Goal: Task Accomplishment & Management: Complete application form

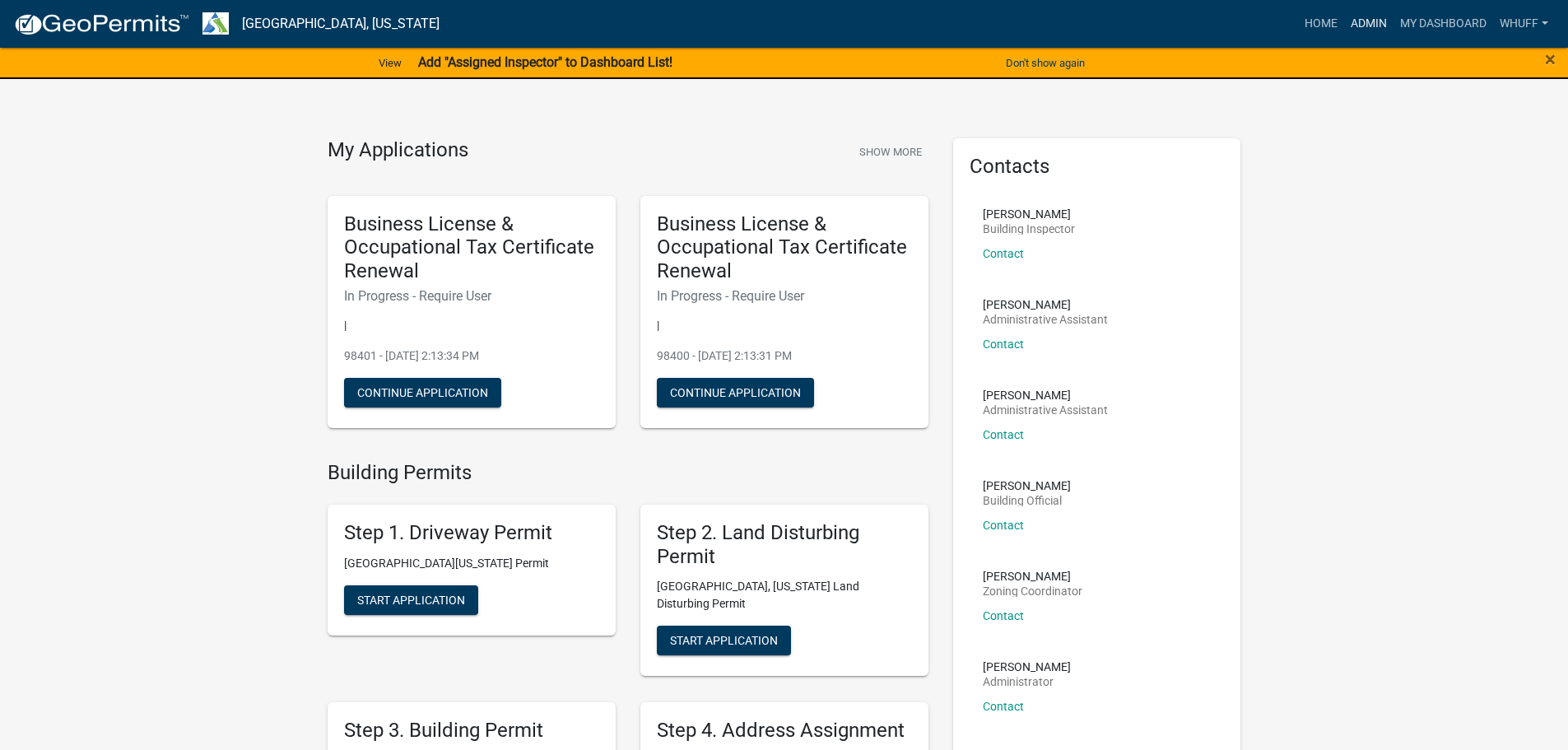
click at [1367, 21] on link "Admin" at bounding box center [1368, 24] width 49 height 31
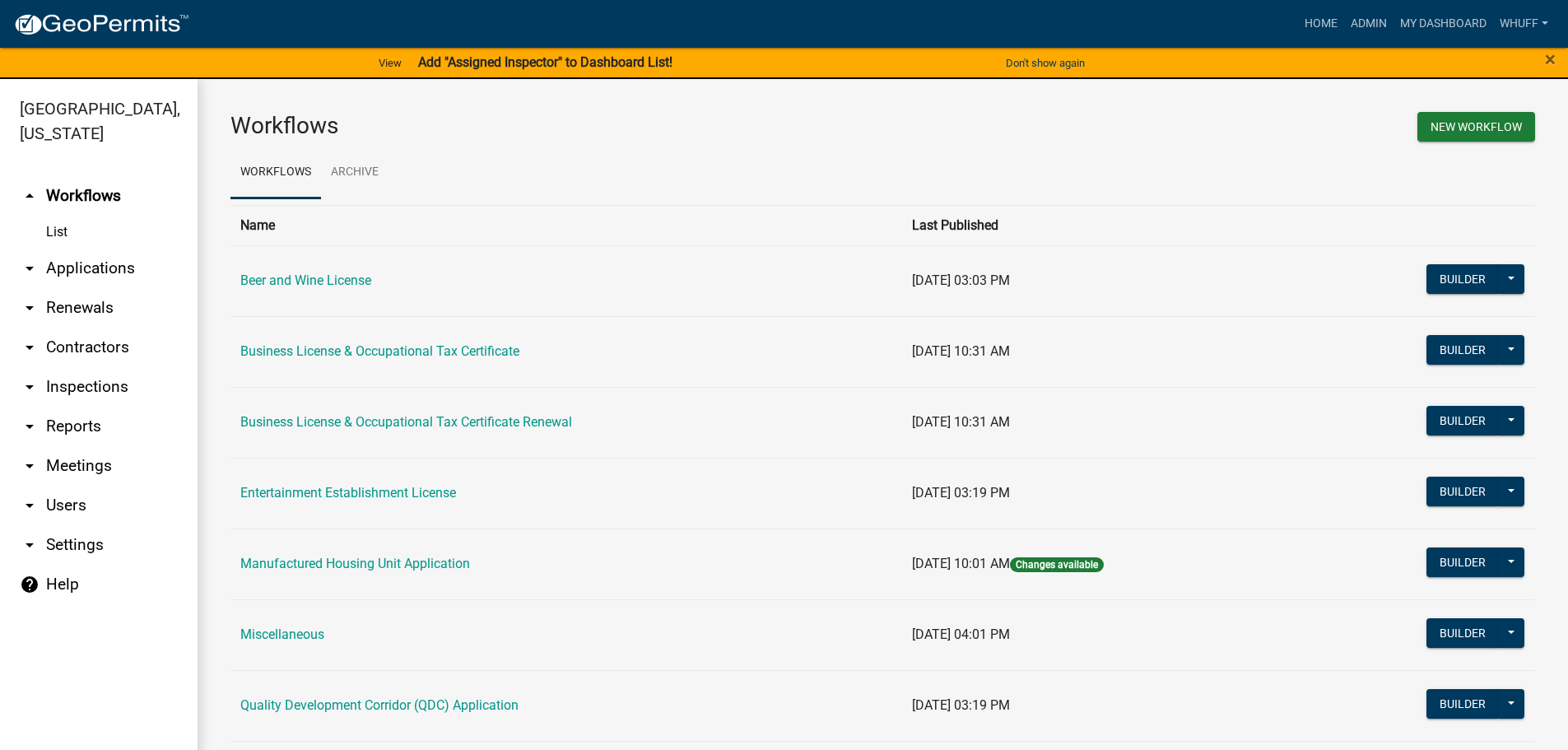
click at [91, 248] on link "arrow_drop_down Applications" at bounding box center [98, 268] width 197 height 40
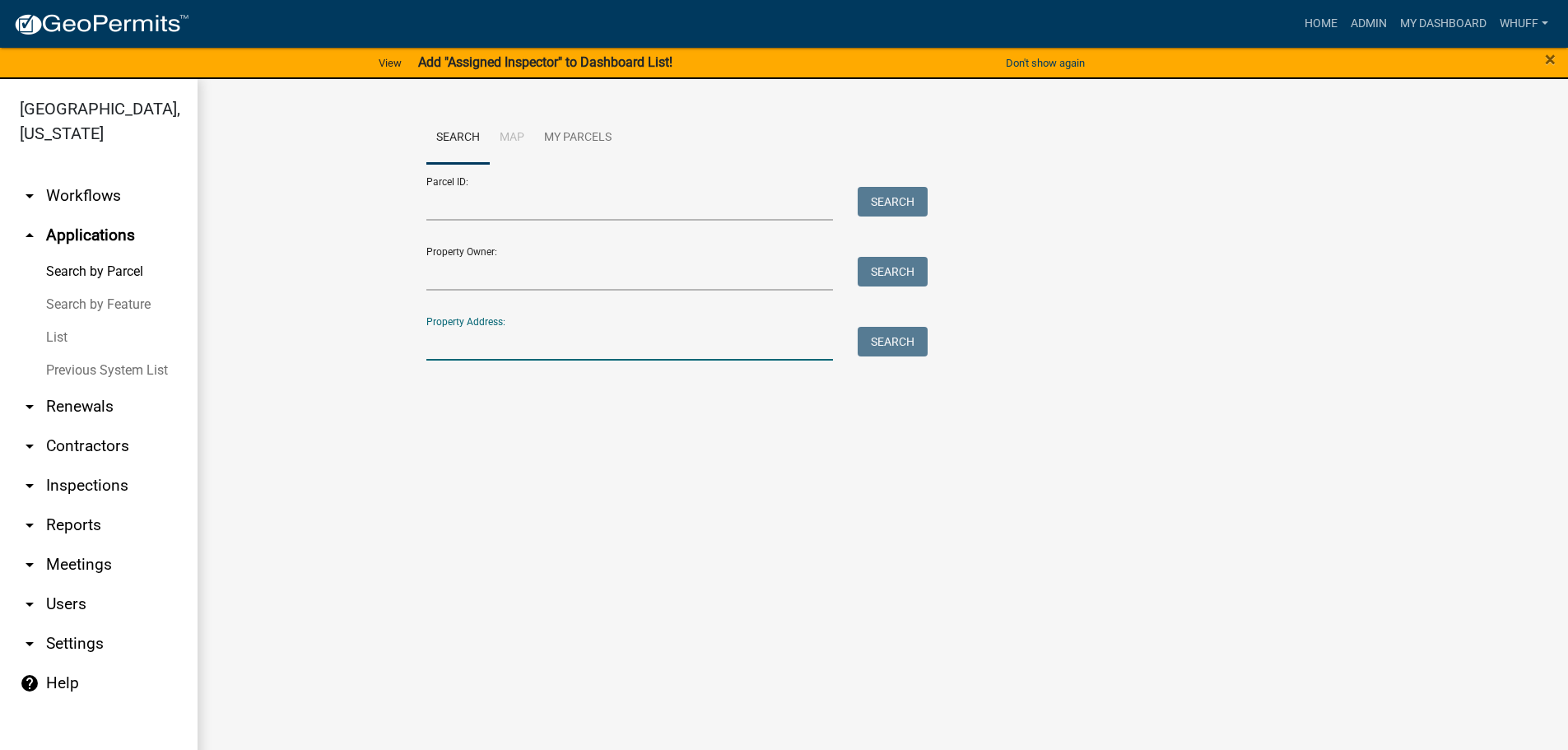
click at [591, 343] on input "Property Address:" at bounding box center [630, 344] width 408 height 33
type input "3673 youngs mill"
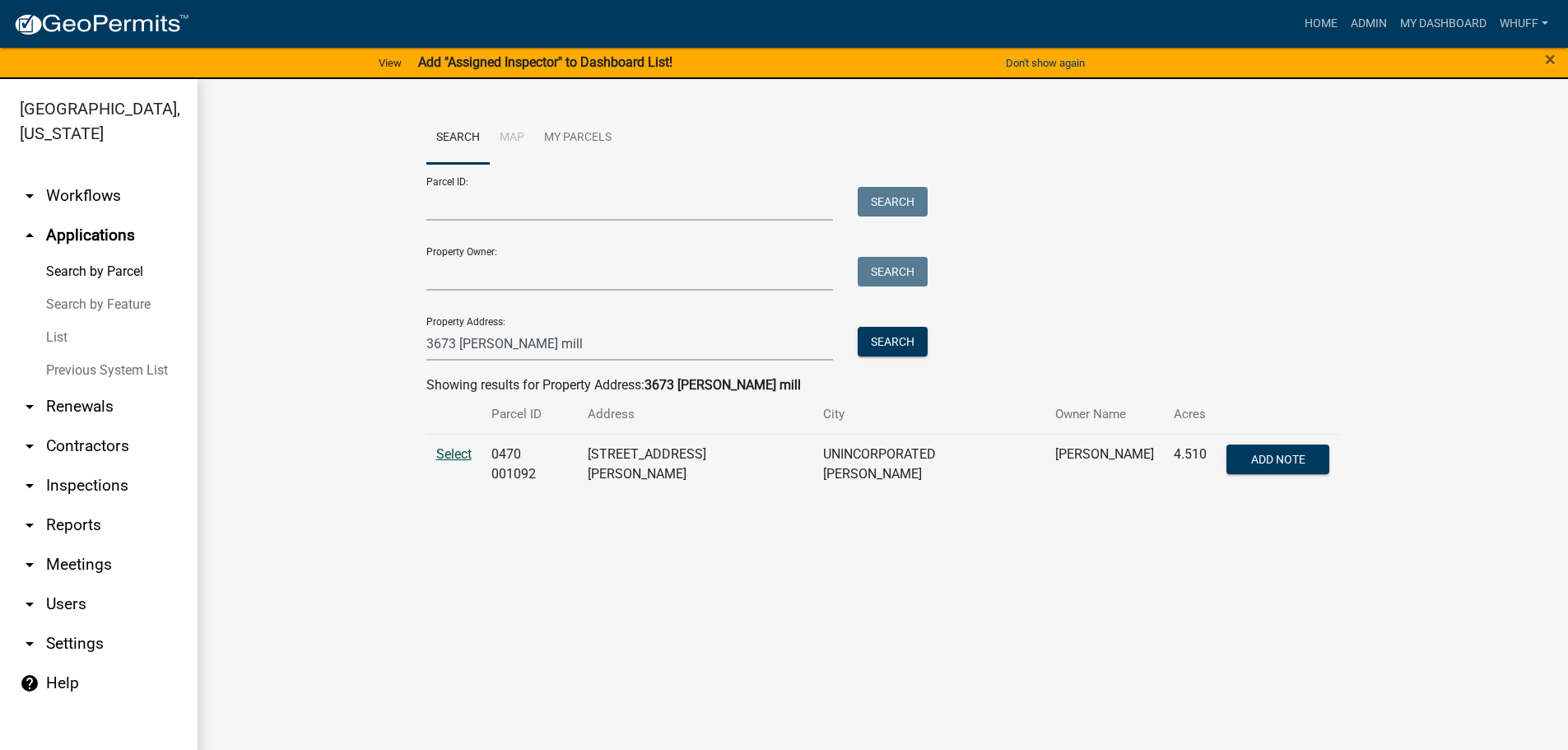
click at [457, 446] on span "Select" at bounding box center [454, 454] width 35 height 16
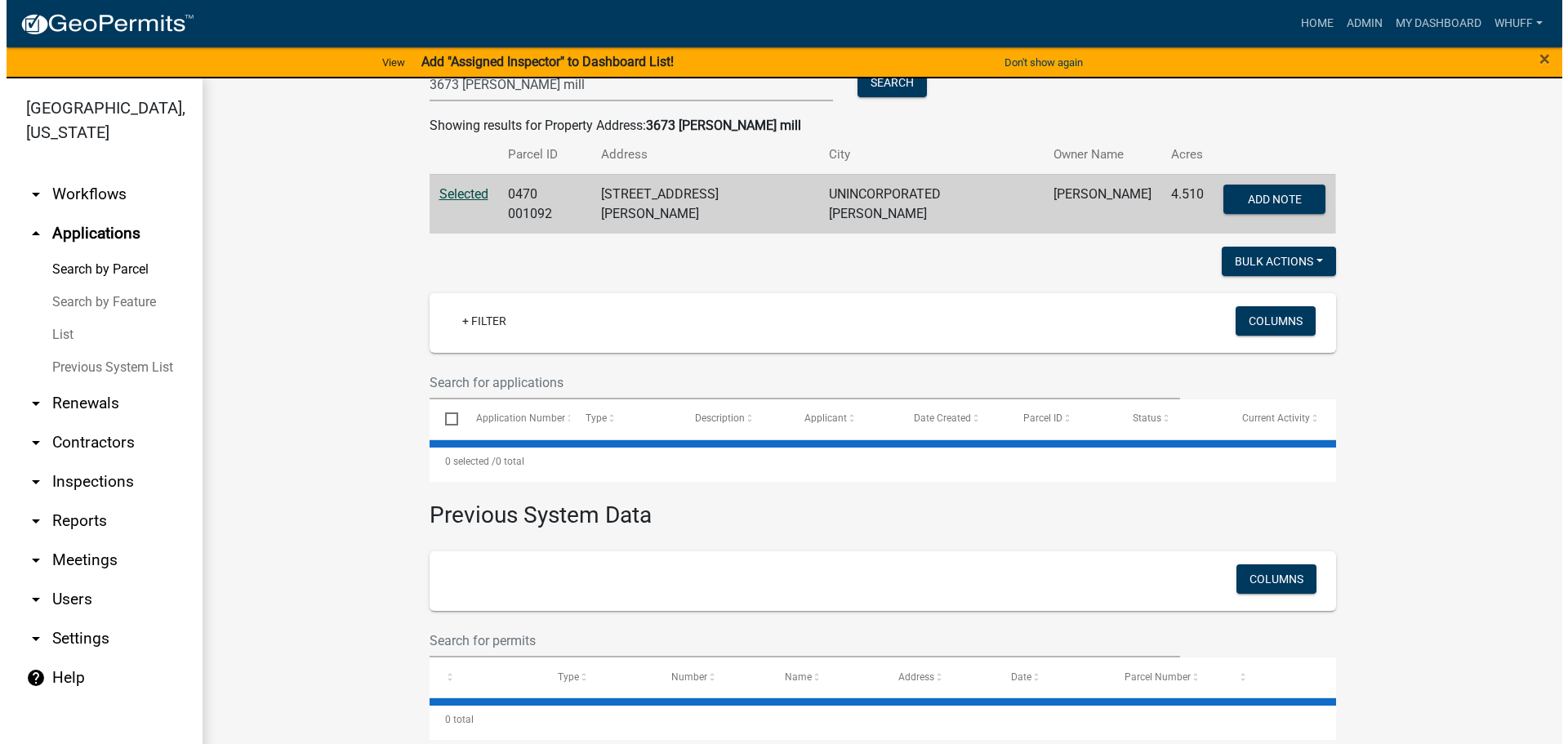
scroll to position [260, 0]
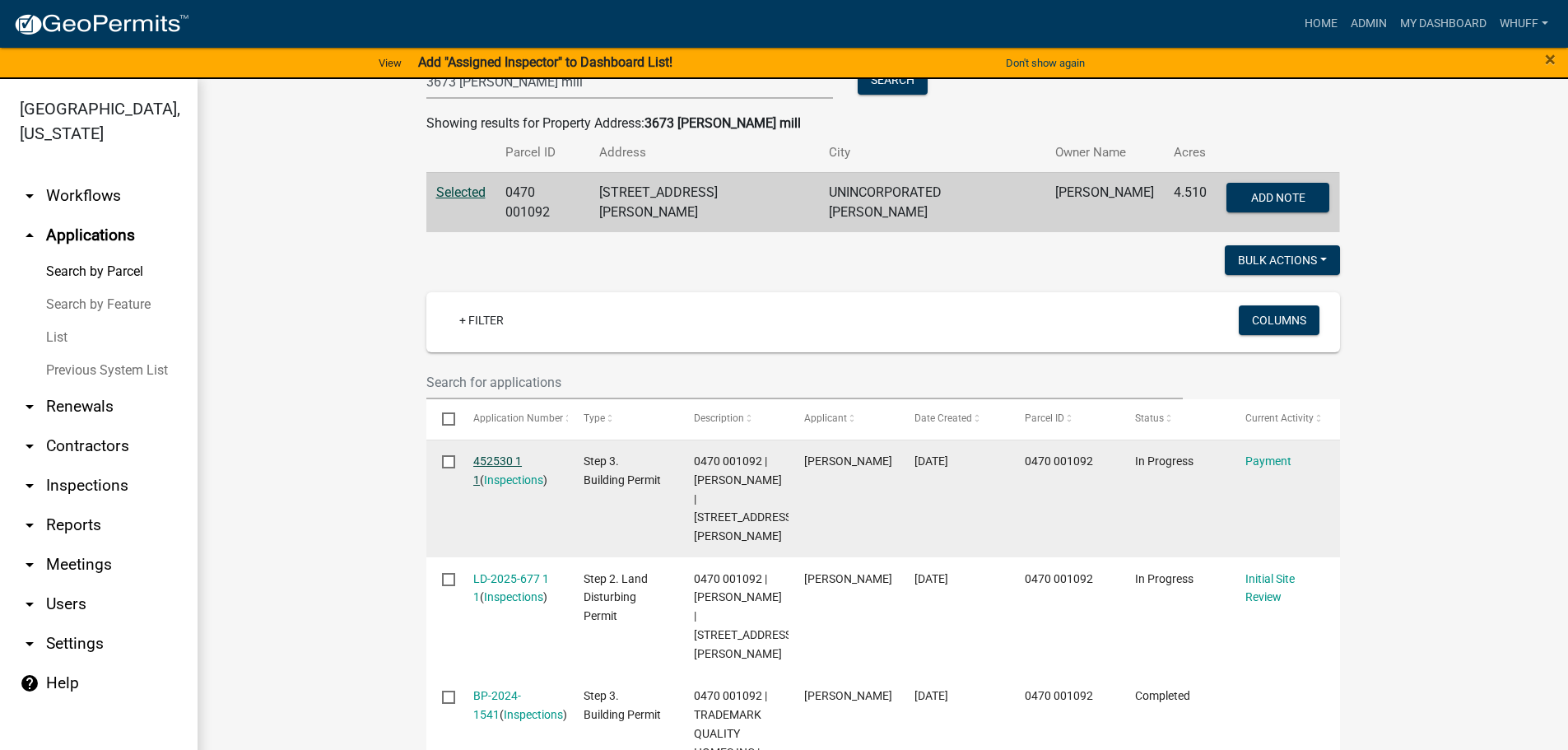
click at [490, 457] on link "452530 1 1" at bounding box center [497, 470] width 48 height 32
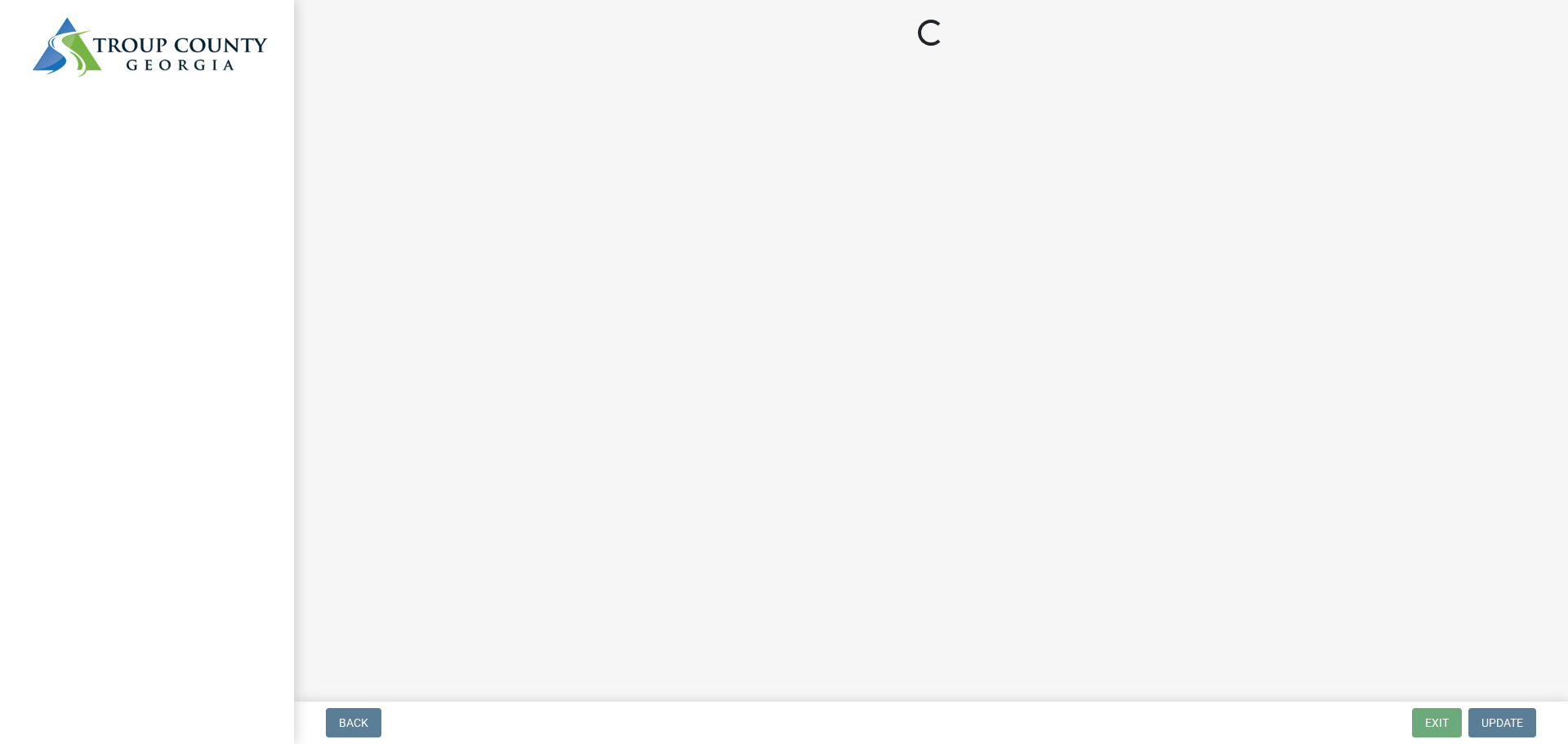
select select "3: 3"
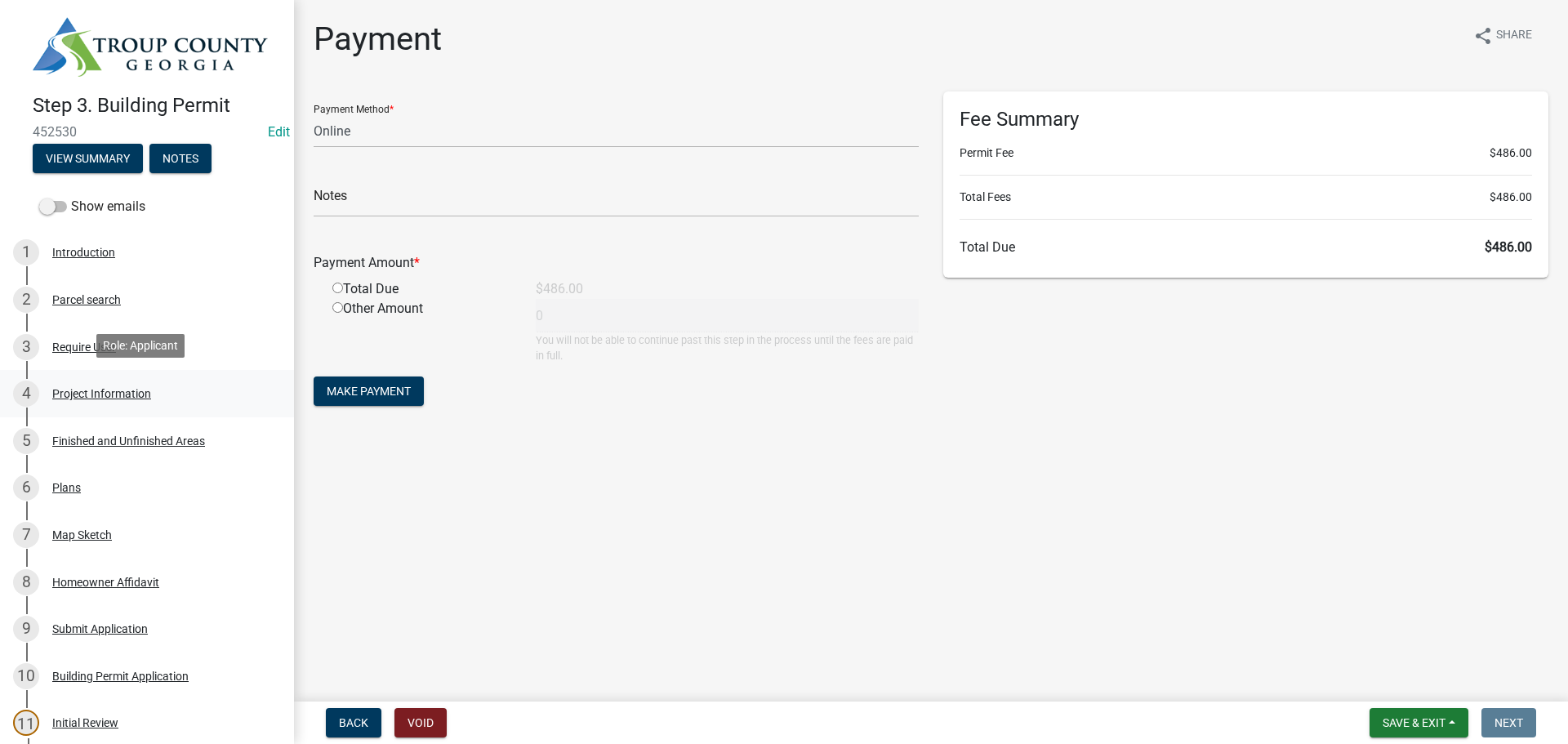
click at [148, 389] on div "Project Information" at bounding box center [102, 393] width 99 height 11
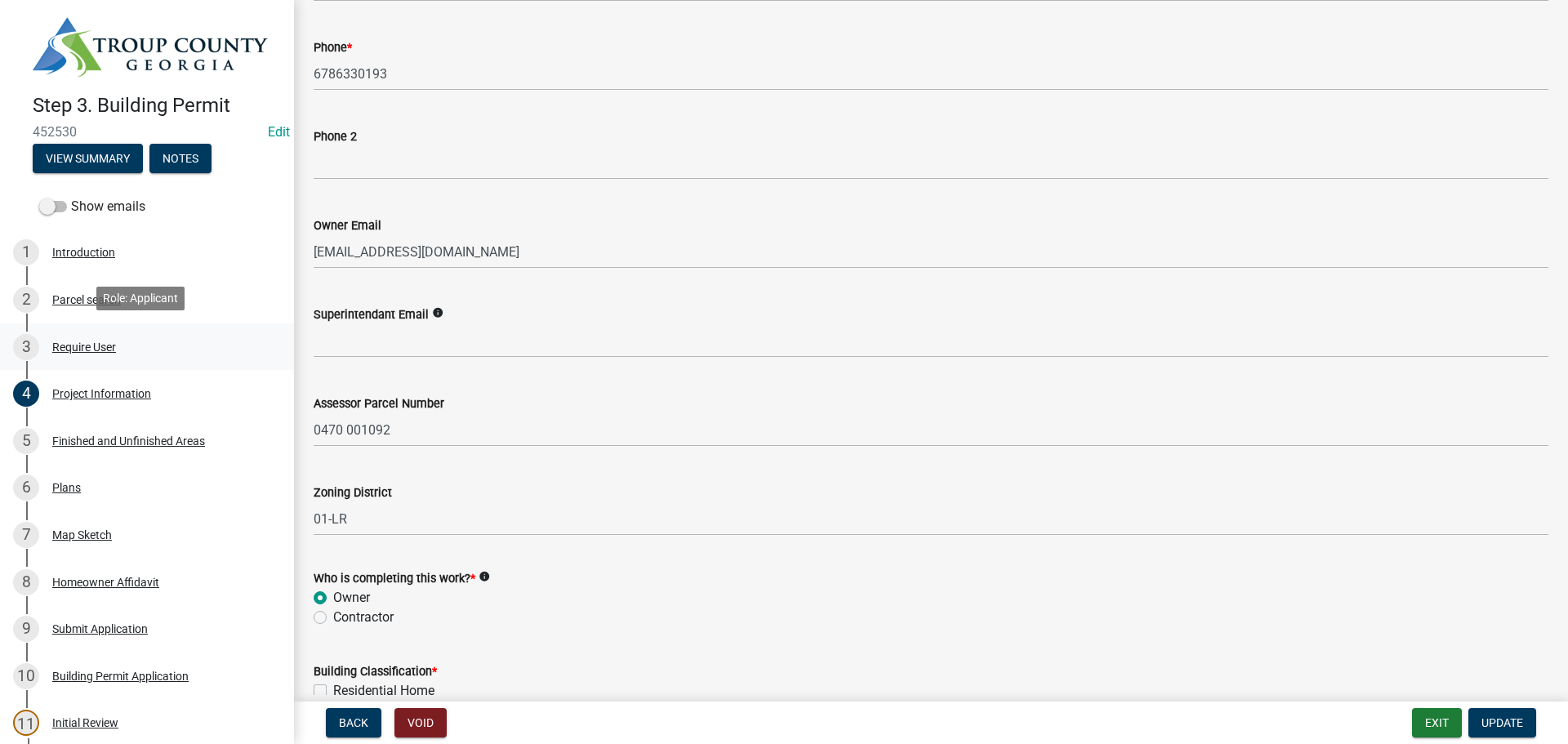
click at [91, 342] on div "Require User" at bounding box center [84, 347] width 63 height 11
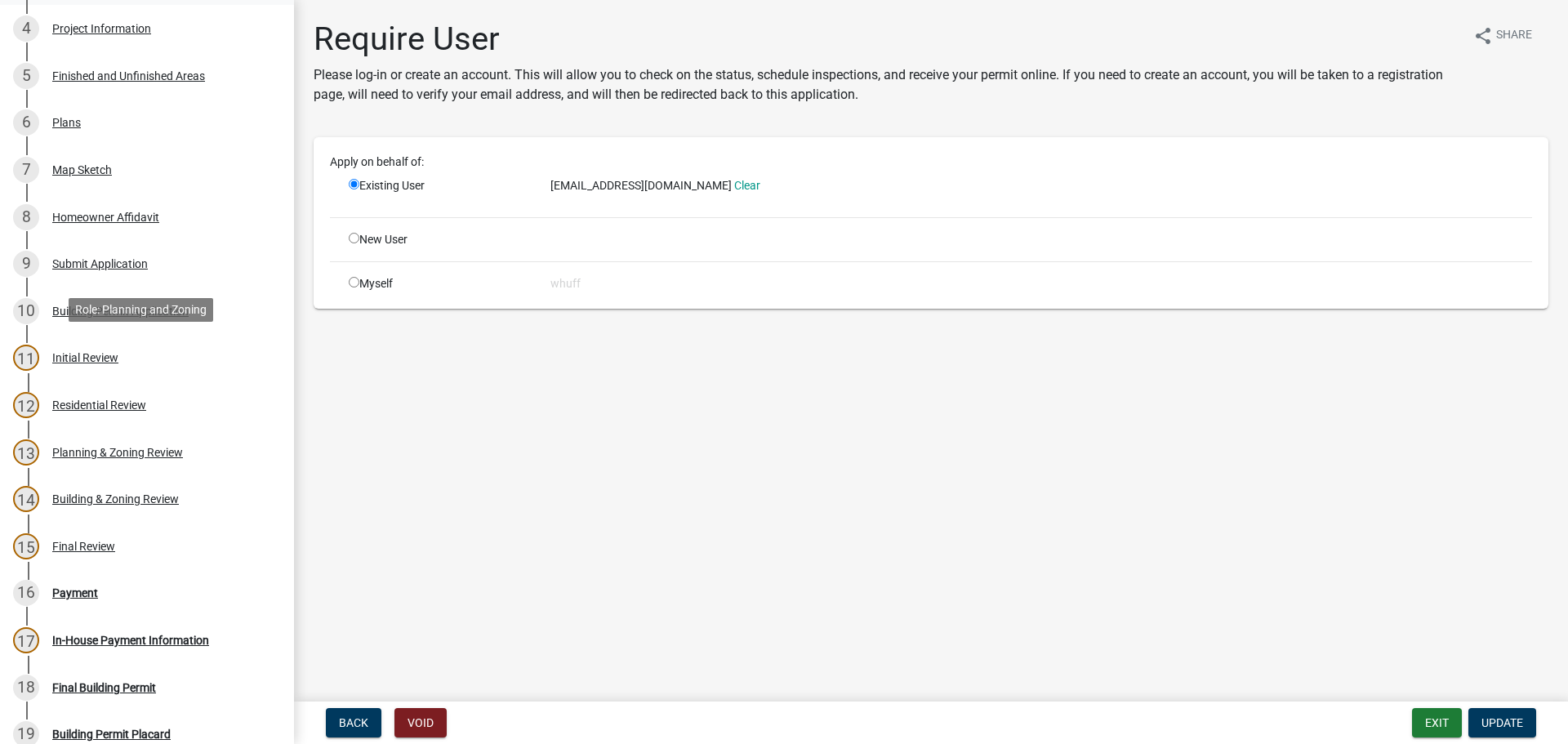
scroll to position [408, 0]
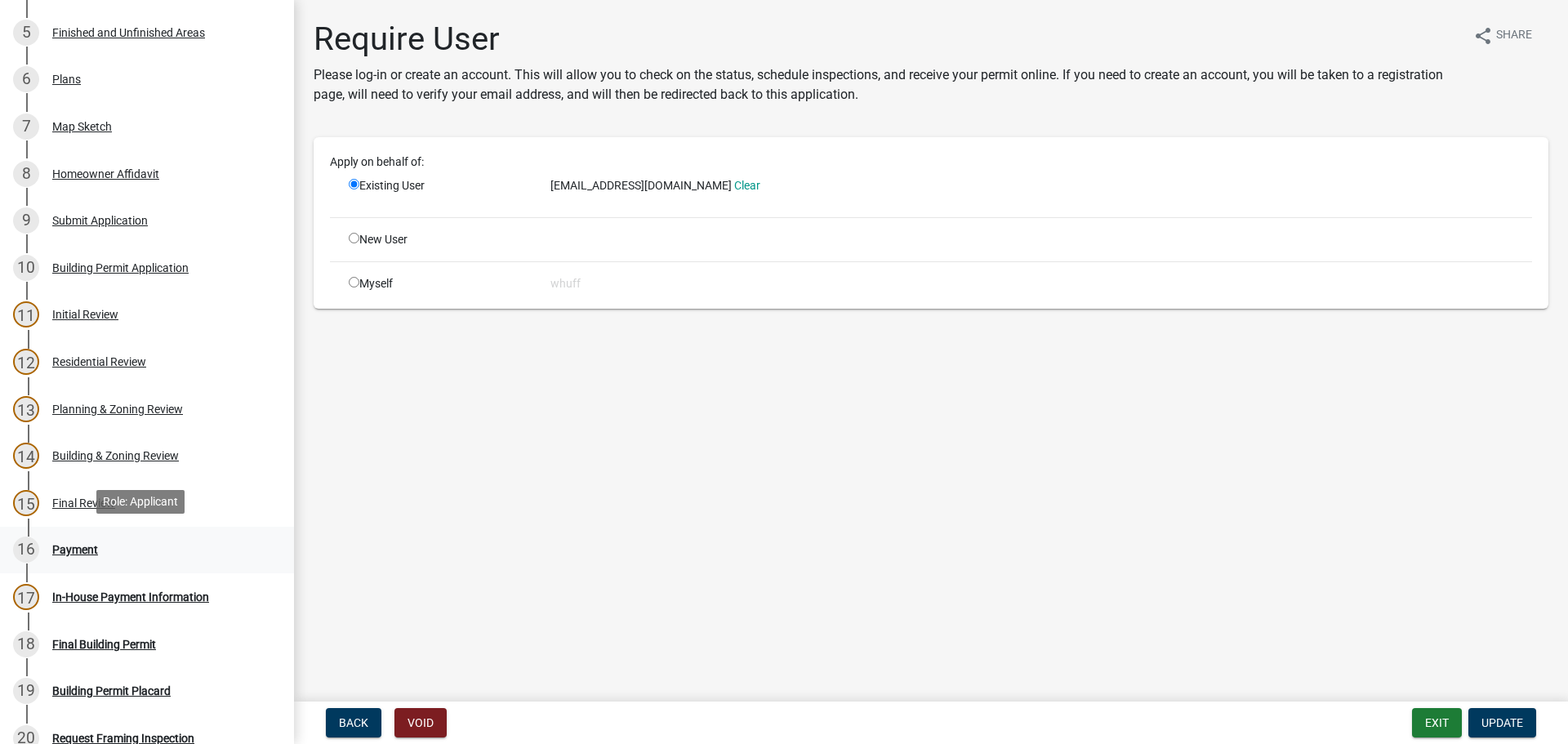
click at [62, 545] on div "Payment" at bounding box center [75, 549] width 46 height 11
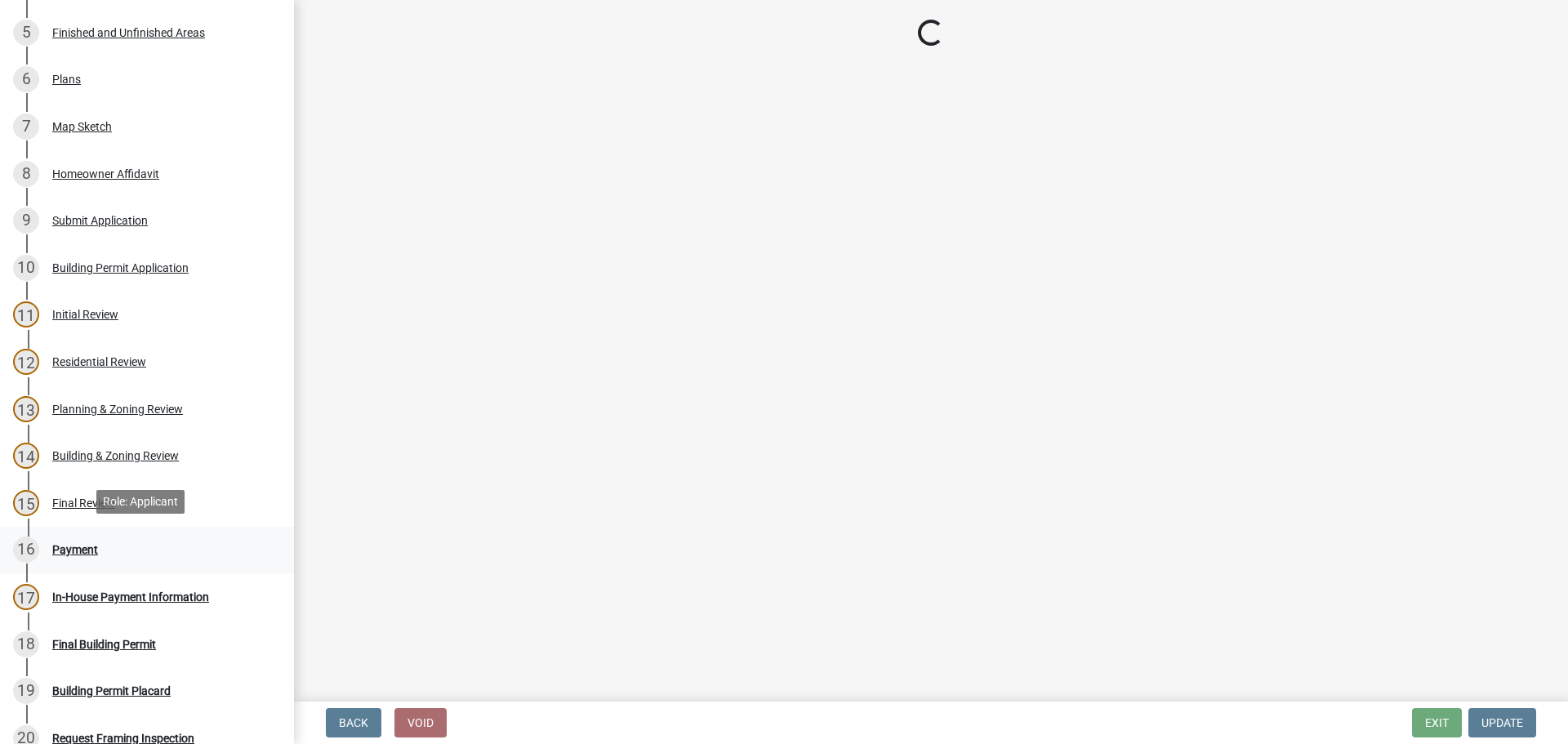
select select "3: 3"
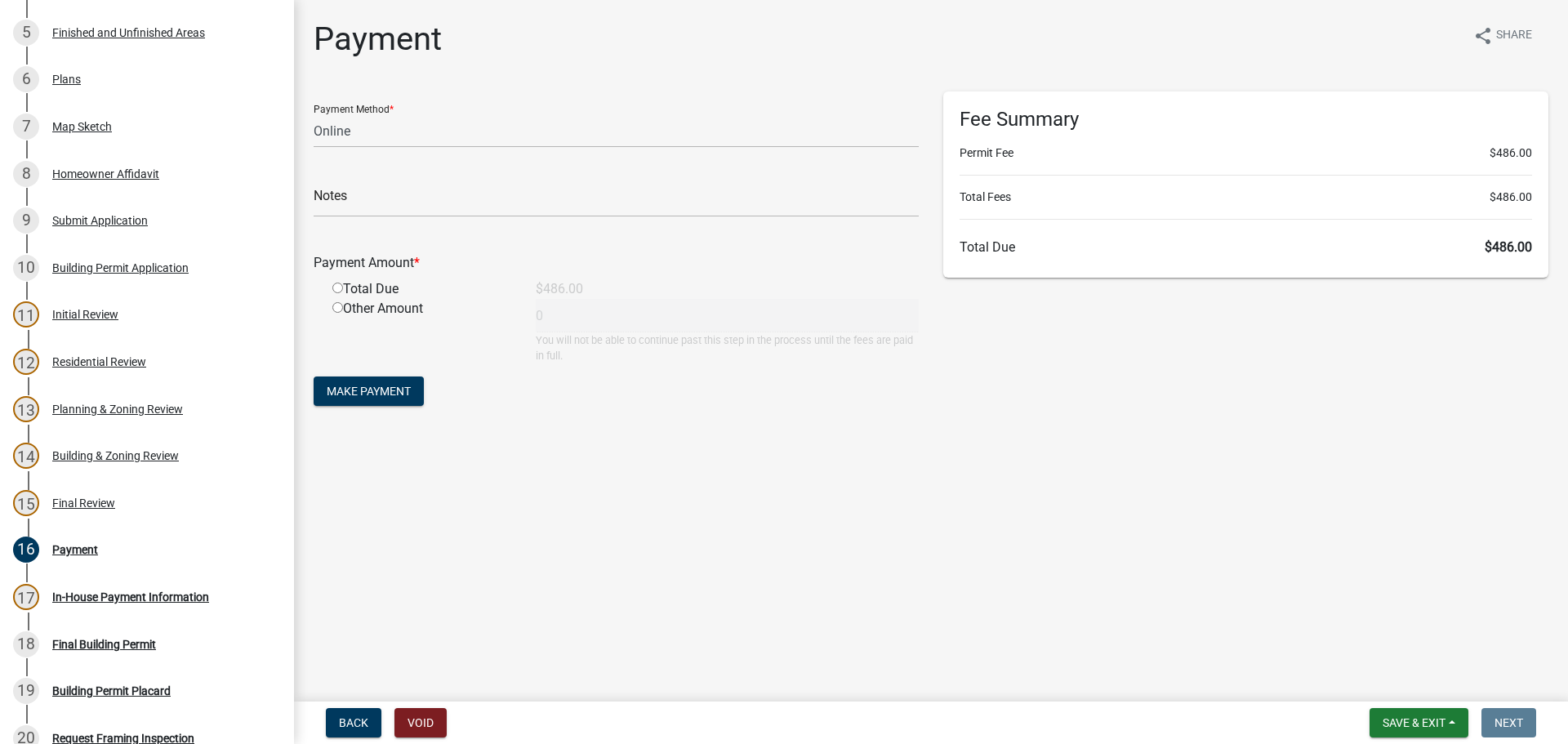
drag, startPoint x: 316, startPoint y: 33, endPoint x: 1457, endPoint y: 522, distance: 1241.4
click at [1457, 522] on main "Payment share Share Payment Method * Credit Card POS Check Cash Online Notes Pa…" at bounding box center [931, 347] width 1274 height 694
click at [1479, 544] on main "Payment share Share Payment Method * Credit Card POS Check Cash Online Notes Pa…" at bounding box center [931, 347] width 1274 height 694
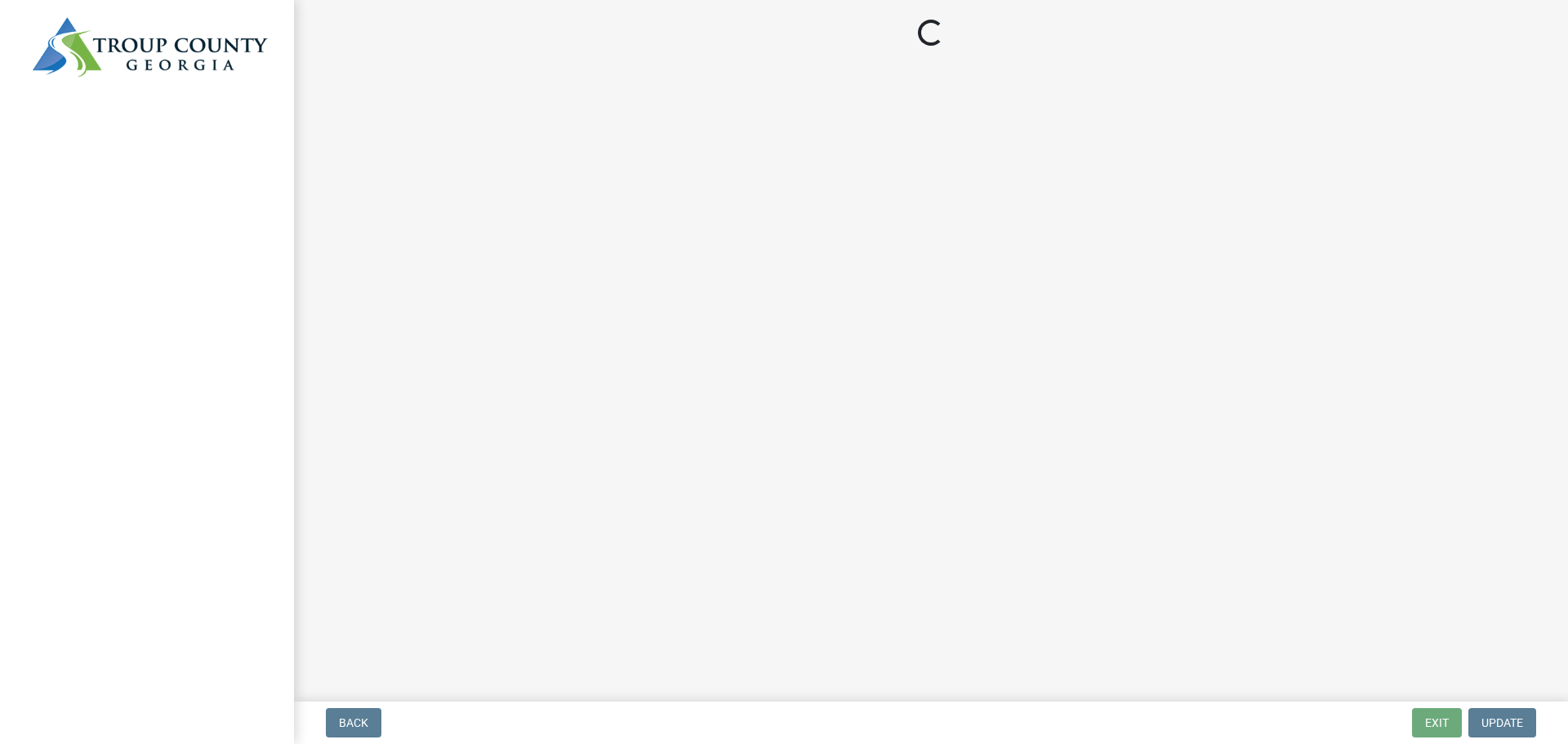
select select "3: 3"
